Goal: Transaction & Acquisition: Purchase product/service

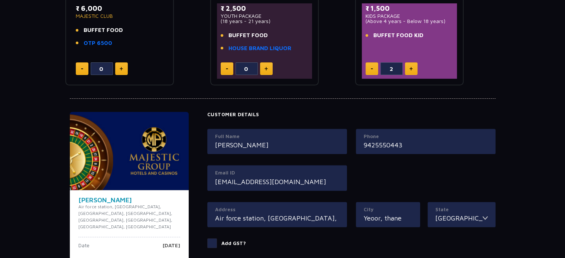
scroll to position [371, 0]
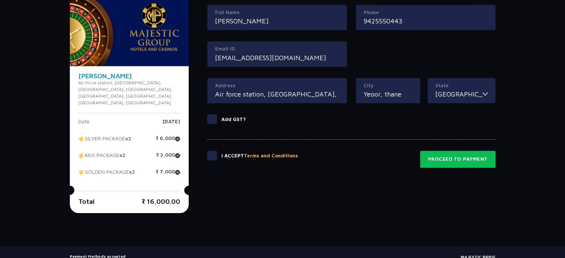
click at [212, 157] on span at bounding box center [212, 156] width 10 height 10
click at [0, 0] on input "checkbox" at bounding box center [0, 0] width 0 height 0
click at [468, 156] on button "Proceed to Payment" at bounding box center [457, 159] width 75 height 17
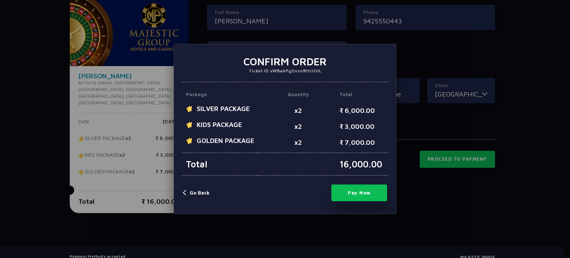
click at [454, 183] on div "× Confirm Order Ticket ID #WBakPgZnzn81tritUL Package Quantity Total SILVER PAC…" at bounding box center [285, 129] width 570 height 258
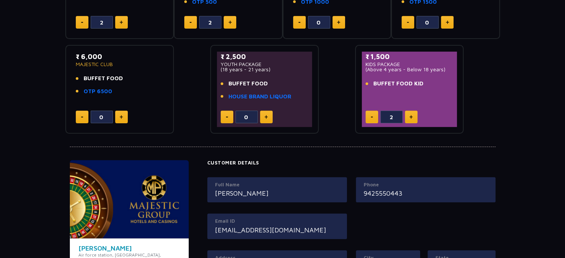
scroll to position [124, 0]
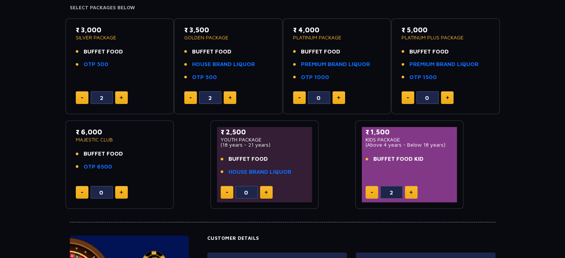
click at [340, 97] on button at bounding box center [338, 97] width 13 height 13
type input "2"
click at [192, 94] on button at bounding box center [190, 97] width 13 height 13
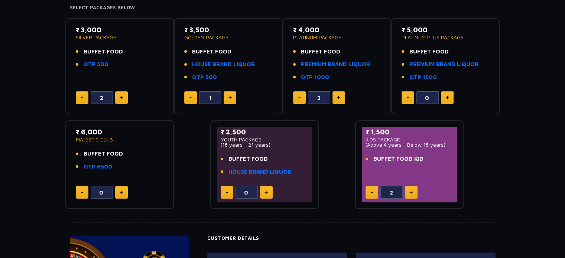
type input "0"
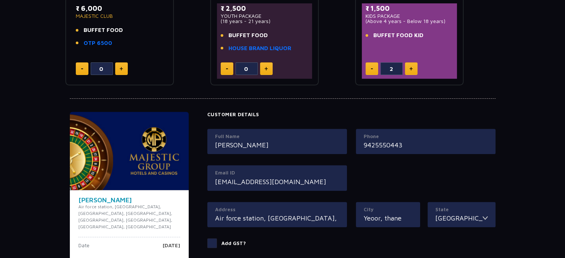
scroll to position [371, 0]
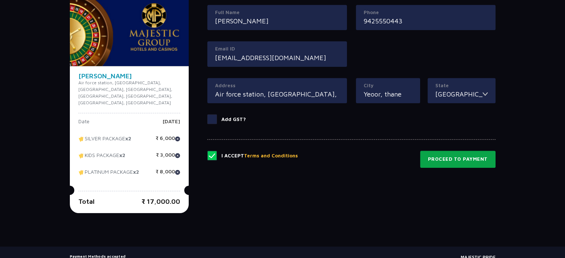
click at [451, 157] on button "Proceed to Payment" at bounding box center [457, 159] width 75 height 17
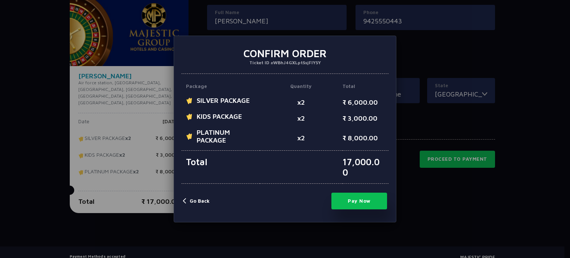
click at [372, 201] on button "Pay Now" at bounding box center [359, 201] width 56 height 17
